Goal: Task Accomplishment & Management: Use online tool/utility

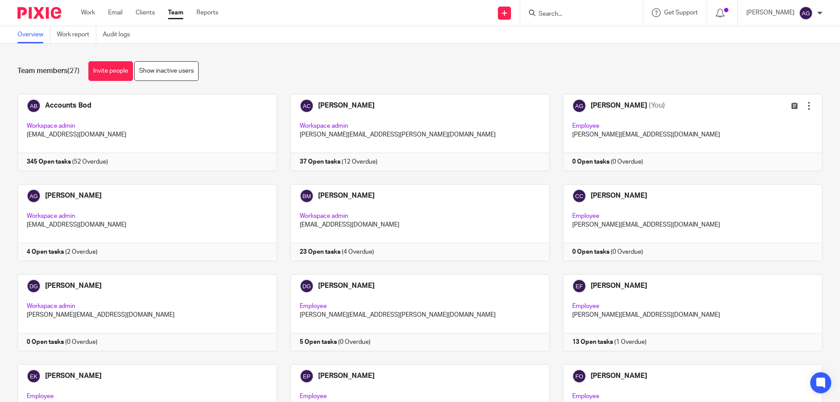
click at [568, 12] on input "Search" at bounding box center [577, 15] width 79 height 8
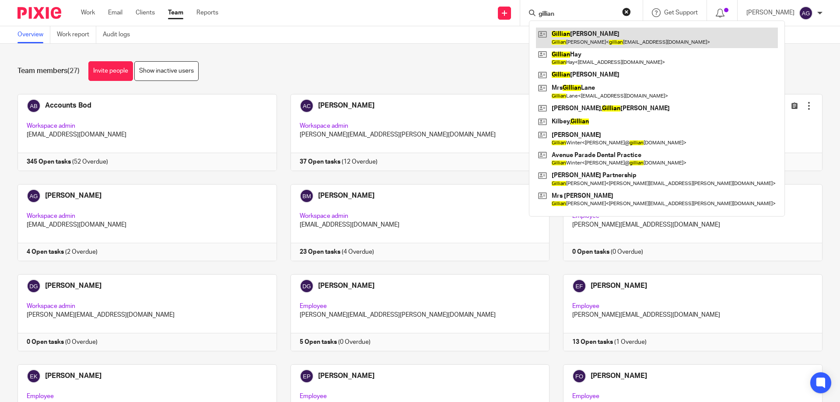
type input "gillian"
click at [581, 32] on link at bounding box center [657, 38] width 242 height 20
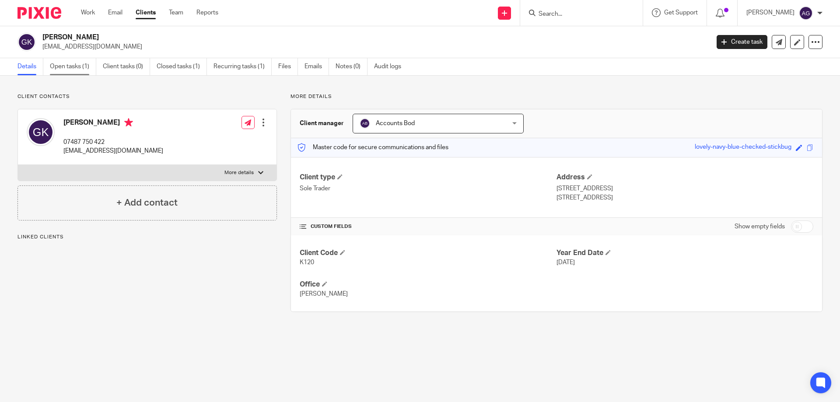
click at [82, 68] on link "Open tasks (1)" at bounding box center [73, 66] width 46 height 17
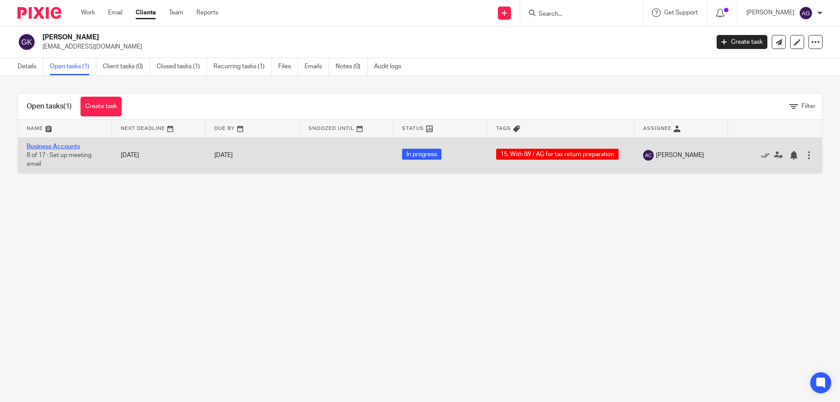
click at [66, 147] on link "Business Accounts" at bounding box center [53, 147] width 53 height 6
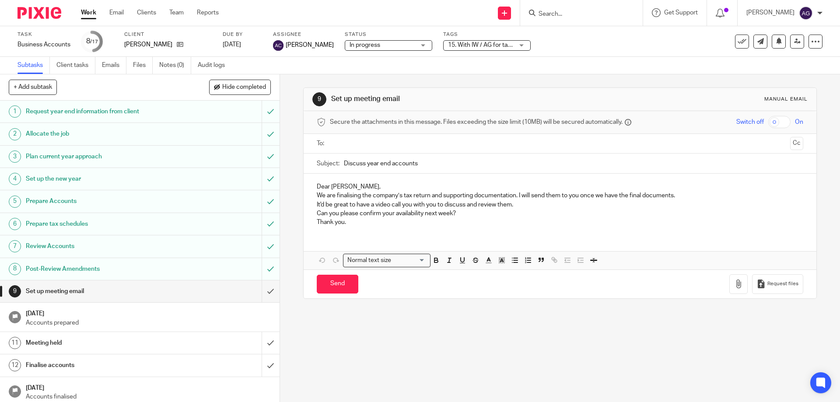
click at [511, 42] on span "15. With IW / AG for tax return preparation" at bounding box center [481, 45] width 66 height 9
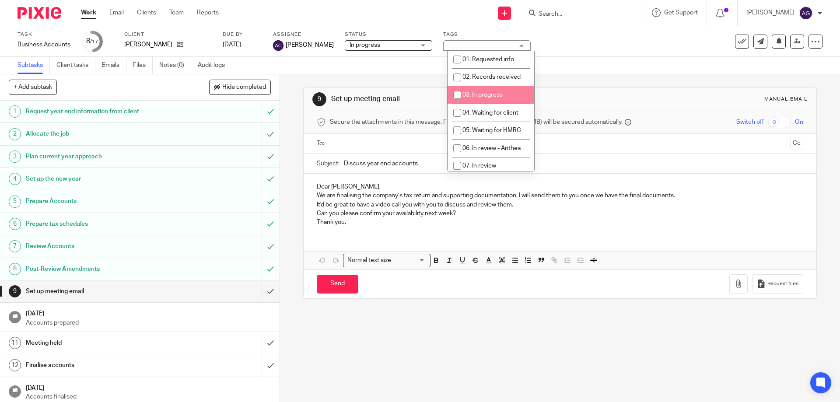
scroll to position [219, 0]
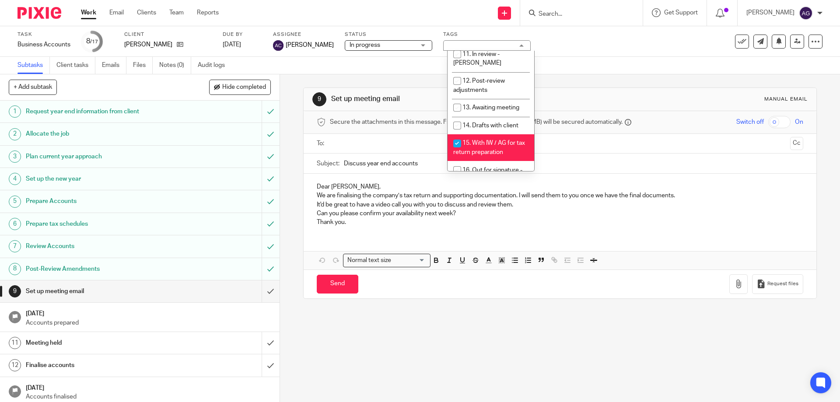
click at [480, 140] on span "15. With IW / AG for tax return preparation" at bounding box center [489, 147] width 72 height 15
checkbox input "false"
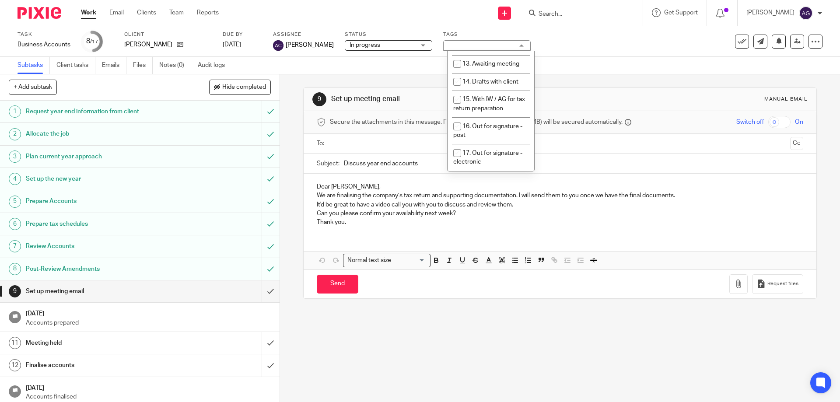
click at [473, 177] on span "18. Signed documents received" at bounding box center [488, 184] width 71 height 15
checkbox input "true"
click at [633, 57] on div "Subtasks Client tasks Emails Files Notes (0) Audit logs" at bounding box center [420, 66] width 840 height 18
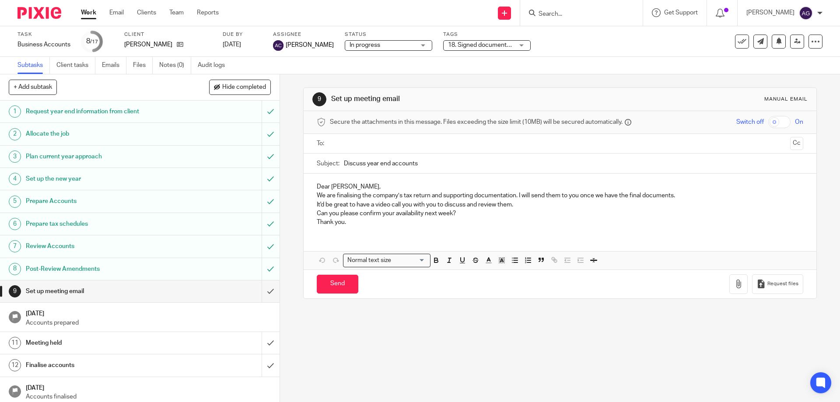
click at [600, 79] on div "9 Set up meeting email Manual email Secure the attachments in this message. Fil…" at bounding box center [559, 193] width 513 height 238
